Goal: Find specific page/section: Find specific page/section

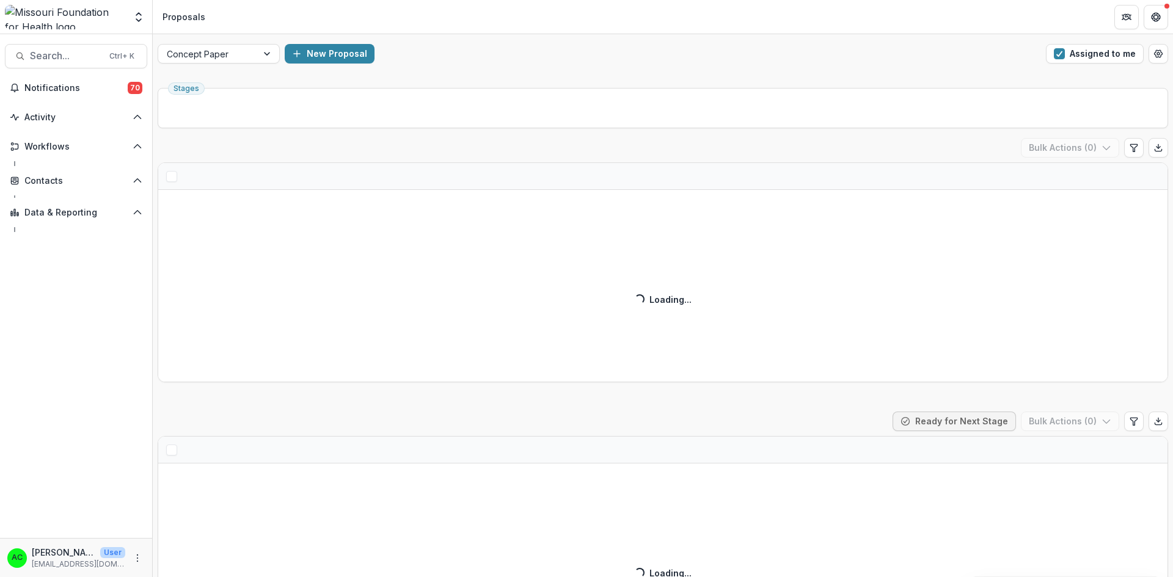
click at [1058, 52] on span "button" at bounding box center [1059, 53] width 11 height 11
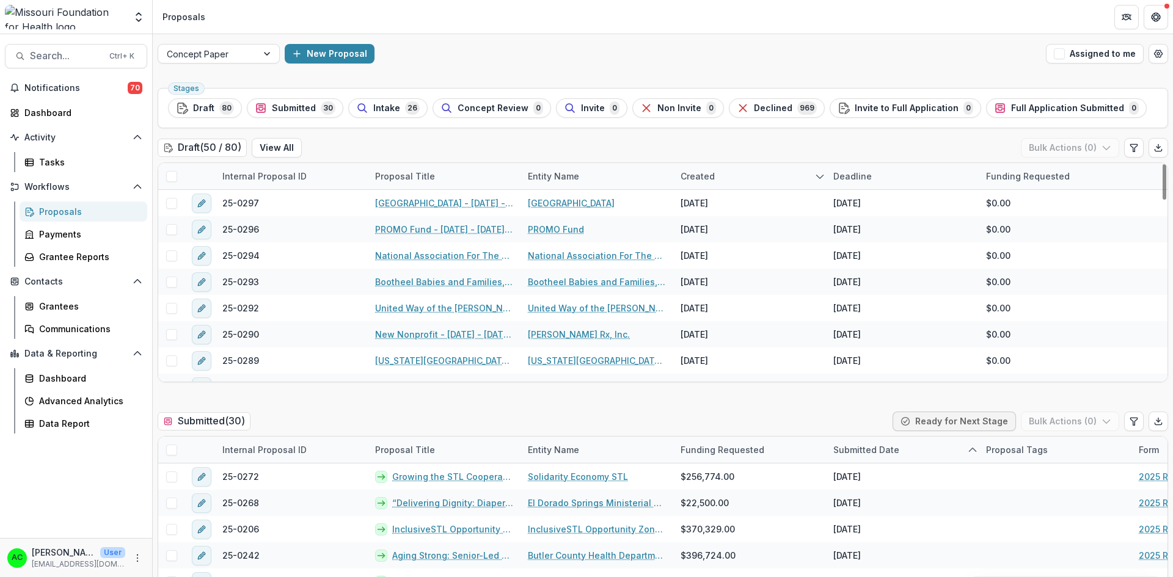
drag, startPoint x: 1160, startPoint y: 177, endPoint x: 1134, endPoint y: 151, distance: 36.7
click at [1163, 164] on div at bounding box center [1165, 181] width 4 height 35
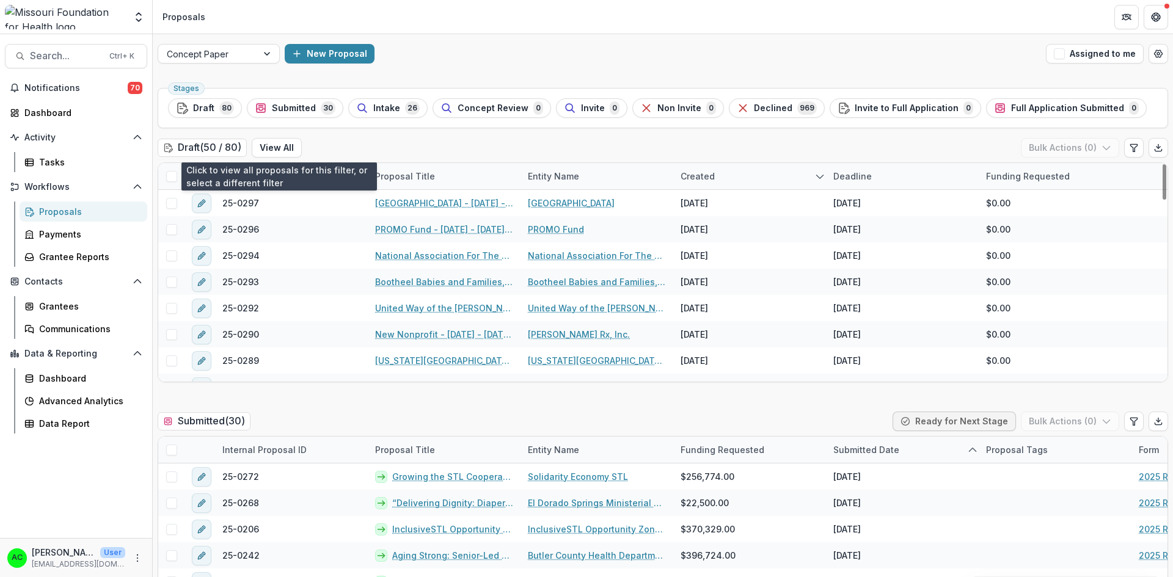
click at [282, 147] on button "View All" at bounding box center [277, 148] width 50 height 20
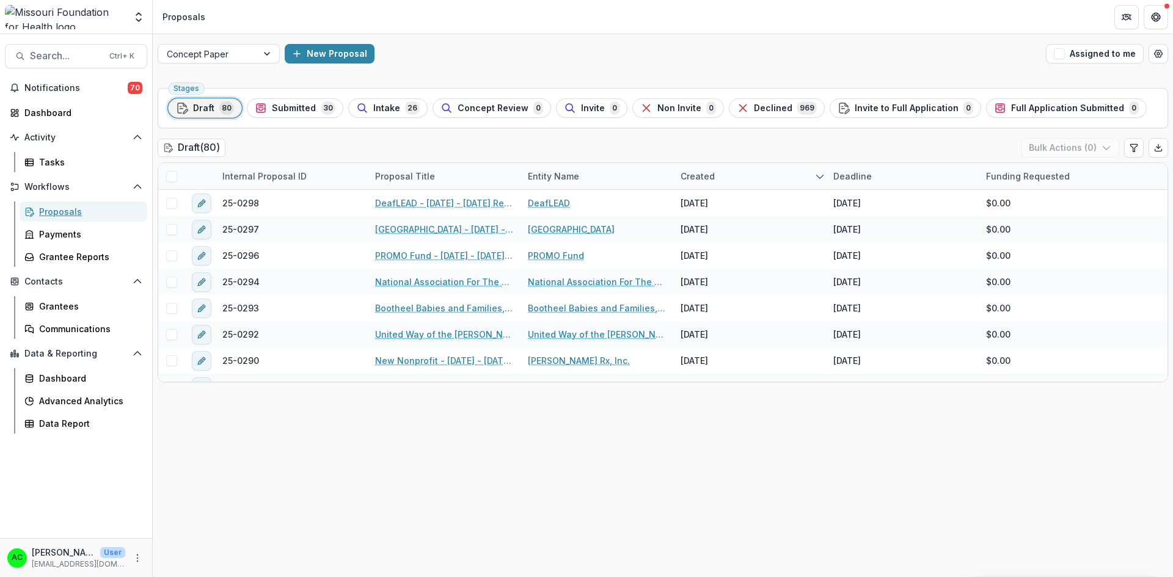
click at [107, 211] on div "Proposals" at bounding box center [88, 211] width 98 height 13
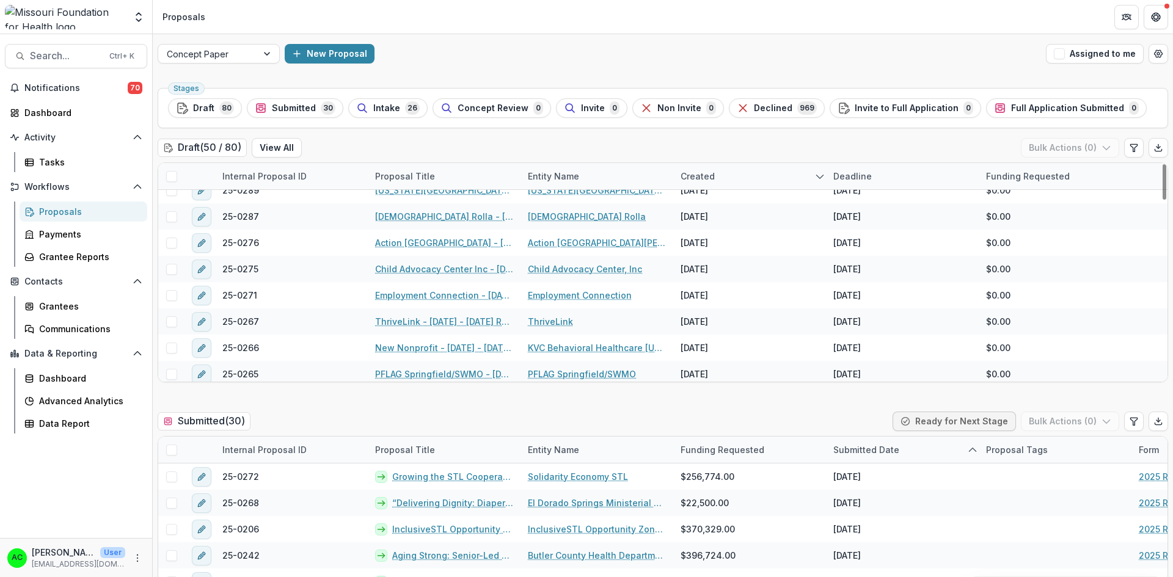
scroll to position [189, 0]
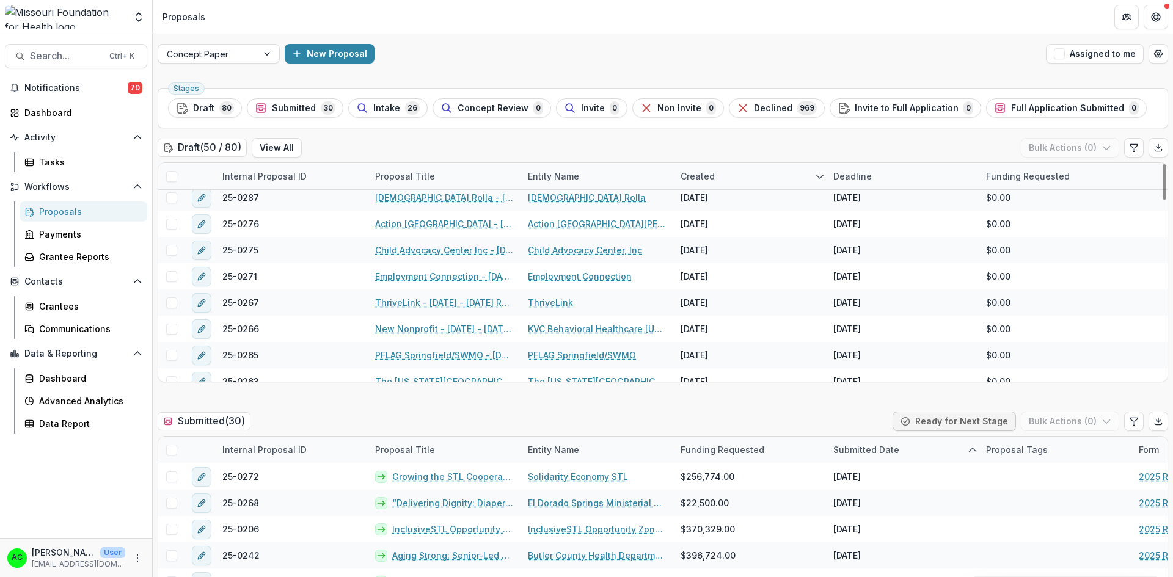
drag, startPoint x: 1161, startPoint y: 187, endPoint x: 1157, endPoint y: 217, distance: 30.8
click at [1163, 200] on div at bounding box center [1165, 181] width 4 height 35
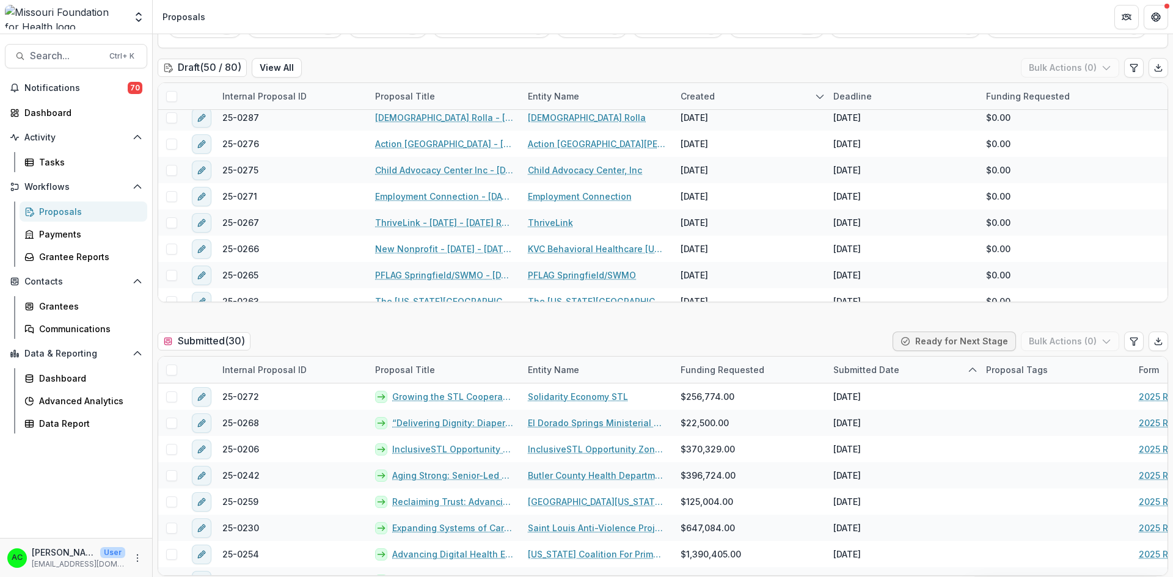
scroll to position [0, 0]
